Goal: Task Accomplishment & Management: Manage account settings

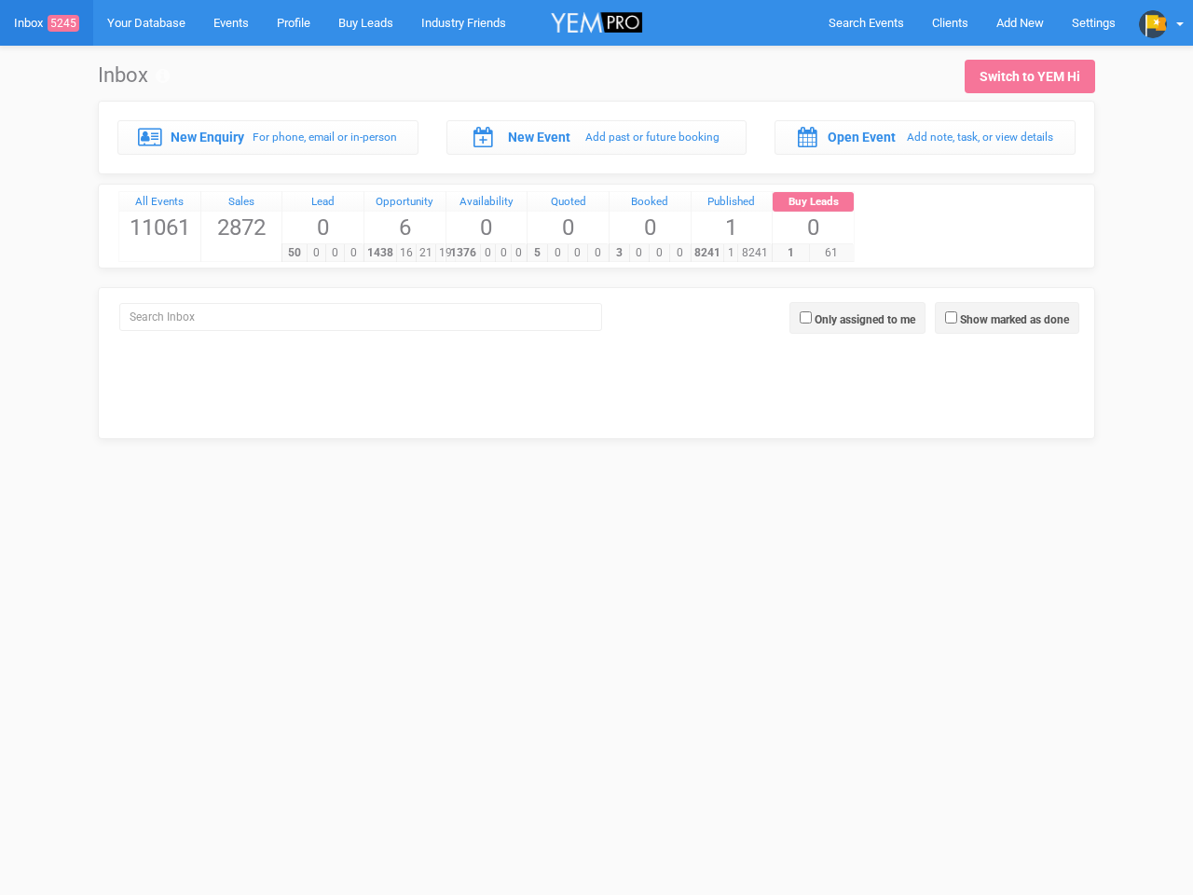
click at [597, 243] on div "5 0 0 0" at bounding box center [567, 252] width 81 height 19
